Goal: Find contact information: Find contact information

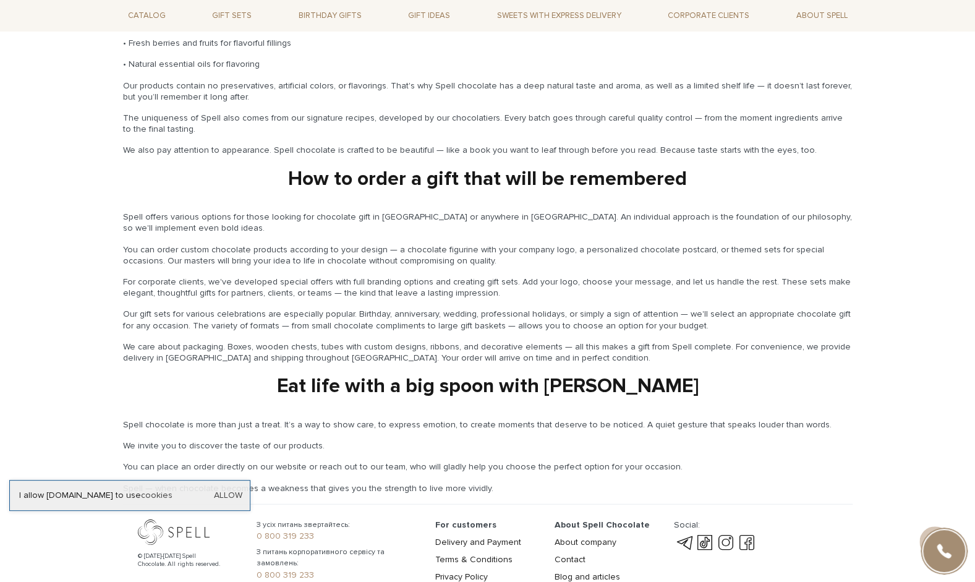
scroll to position [1755, 0]
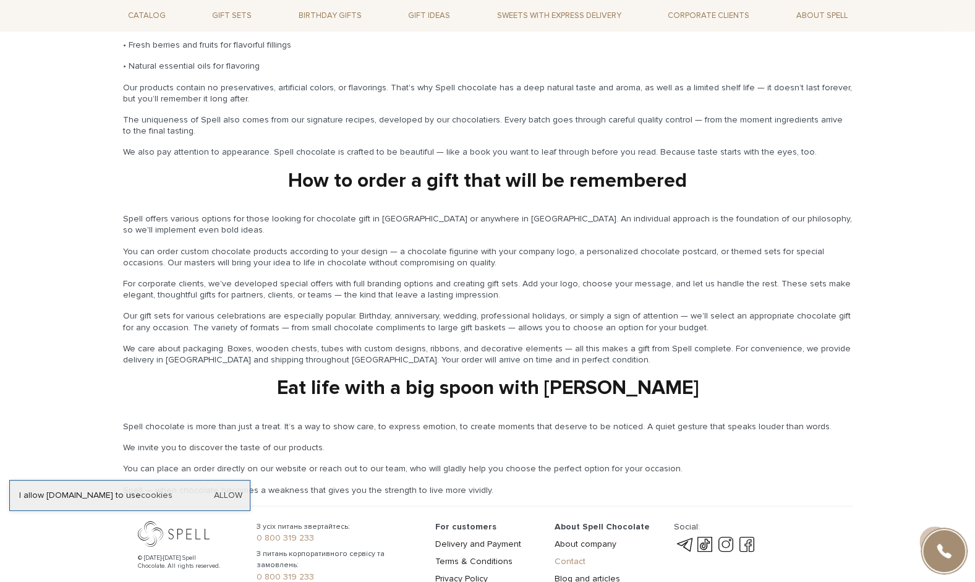
click at [570, 556] on link "Contact" at bounding box center [570, 561] width 31 height 11
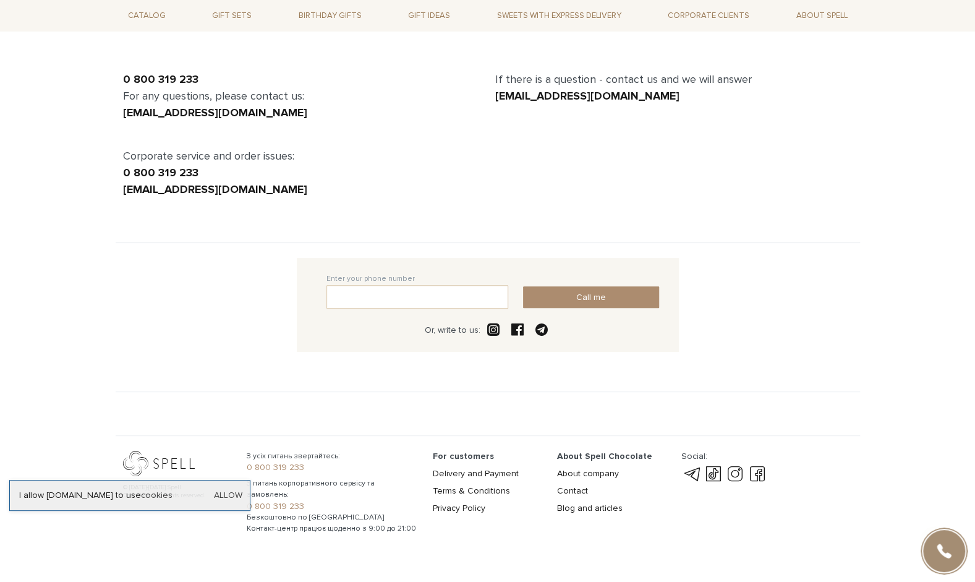
scroll to position [118, 0]
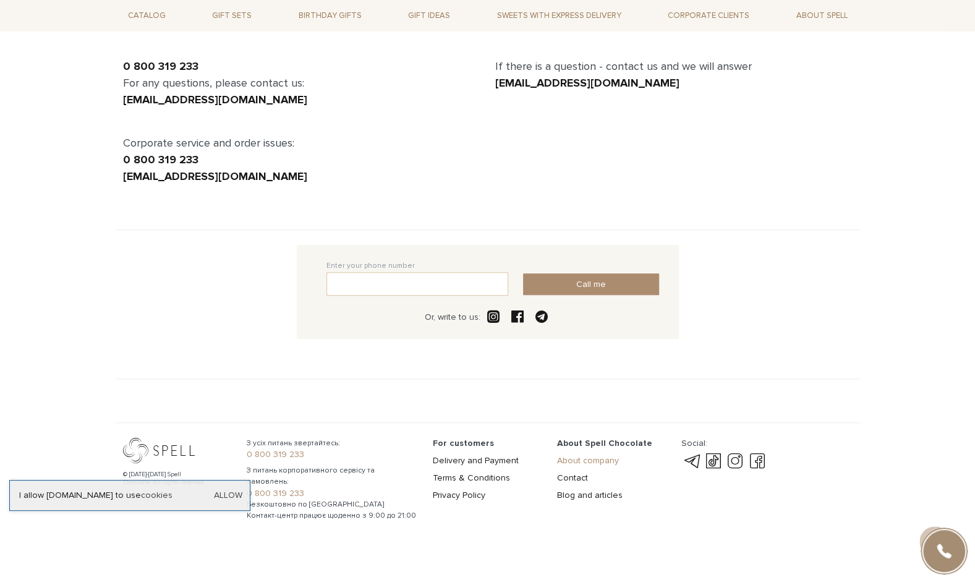
click at [585, 455] on link "About company" at bounding box center [588, 460] width 62 height 11
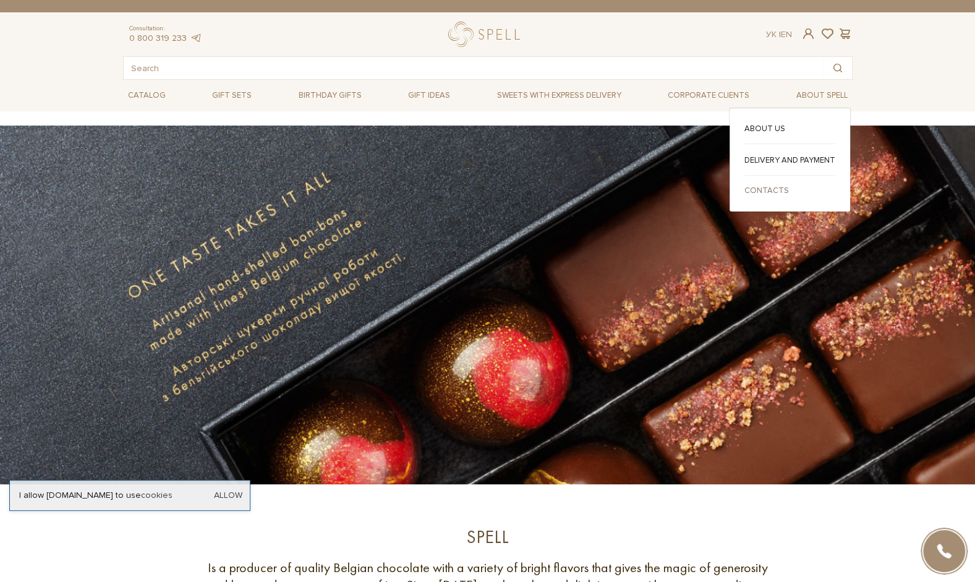
click at [776, 188] on link "Contacts" at bounding box center [790, 190] width 91 height 11
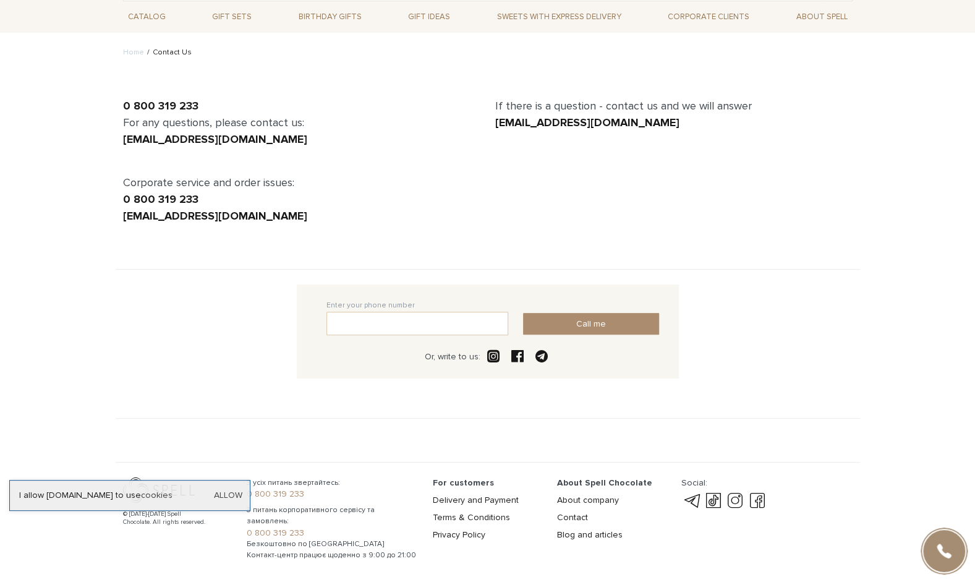
scroll to position [118, 0]
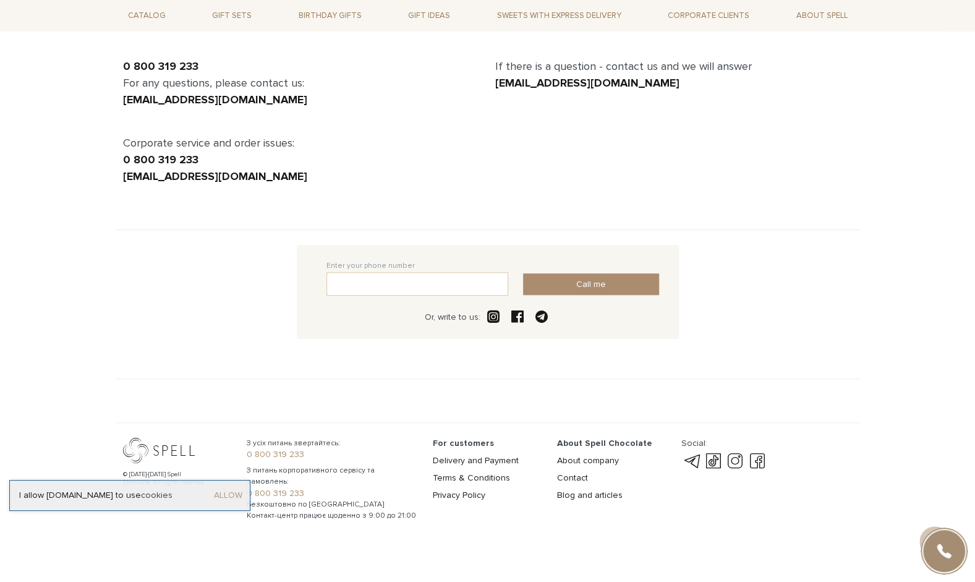
click at [230, 490] on link "Allow" at bounding box center [228, 495] width 28 height 11
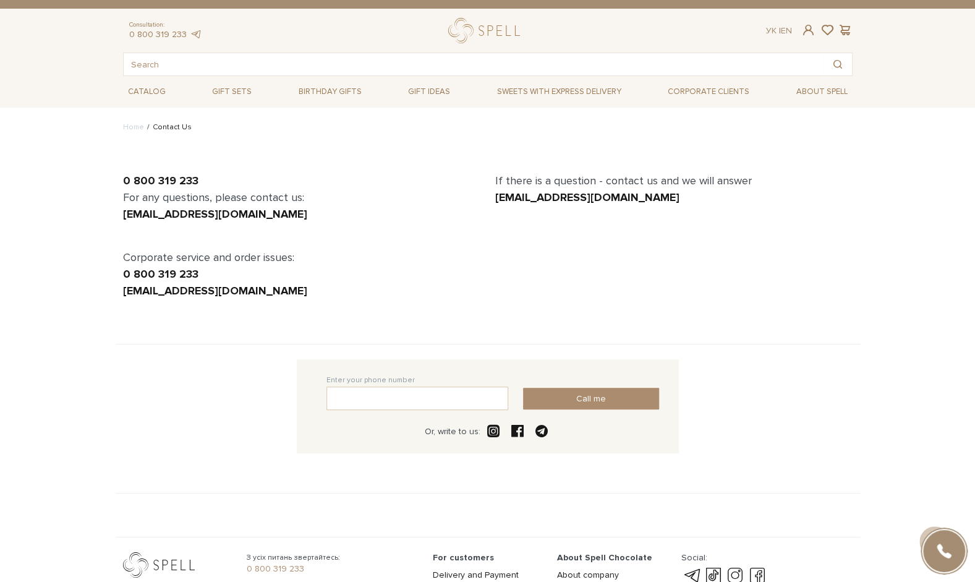
scroll to position [0, 0]
